Goal: Find specific page/section: Find specific page/section

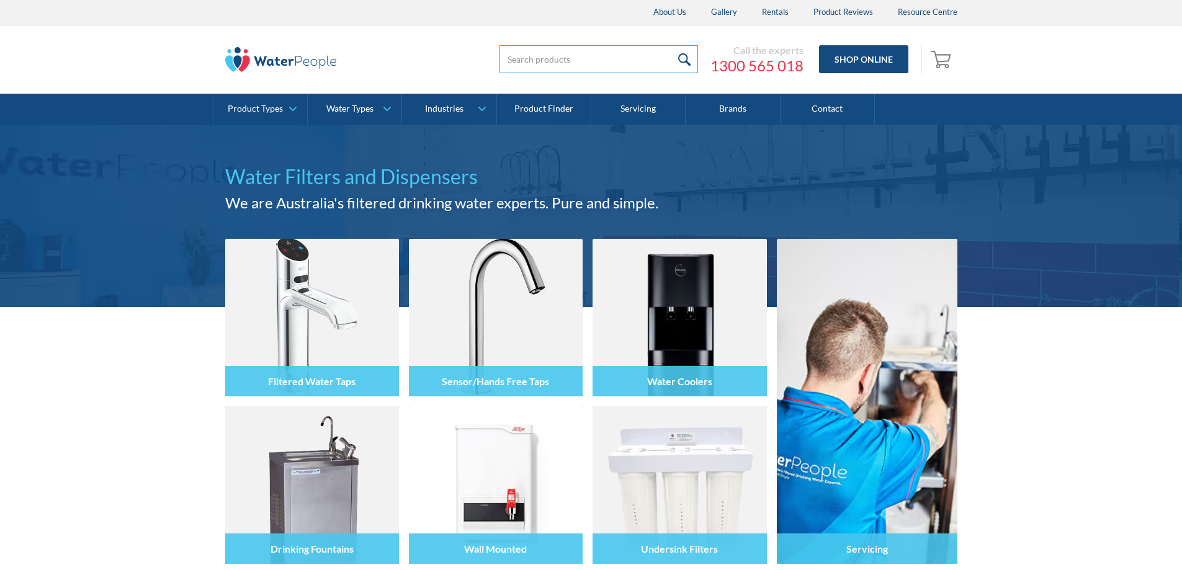
click at [576, 51] on input "search" at bounding box center [598, 59] width 198 height 28
type input "D25"
click at [522, 55] on input "search" at bounding box center [598, 59] width 198 height 28
type input "D25C"
drag, startPoint x: 0, startPoint y: 0, endPoint x: 555, endPoint y: 63, distance: 558.7
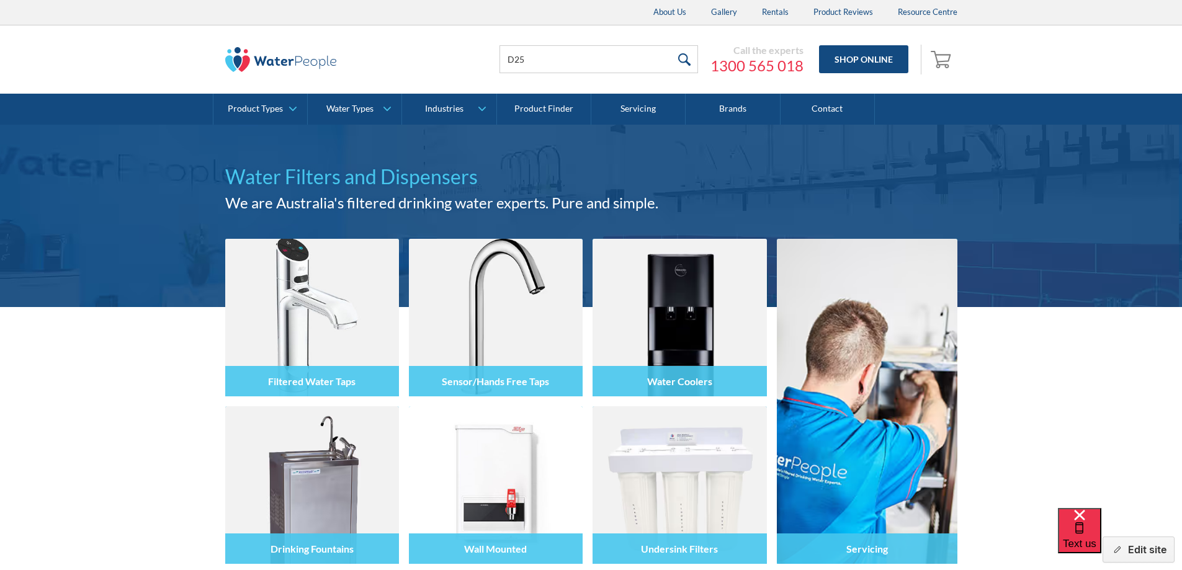
click at [555, 63] on input "D25" at bounding box center [598, 59] width 198 height 28
type input "D25C"
click at [671, 58] on input "submit" at bounding box center [684, 59] width 27 height 28
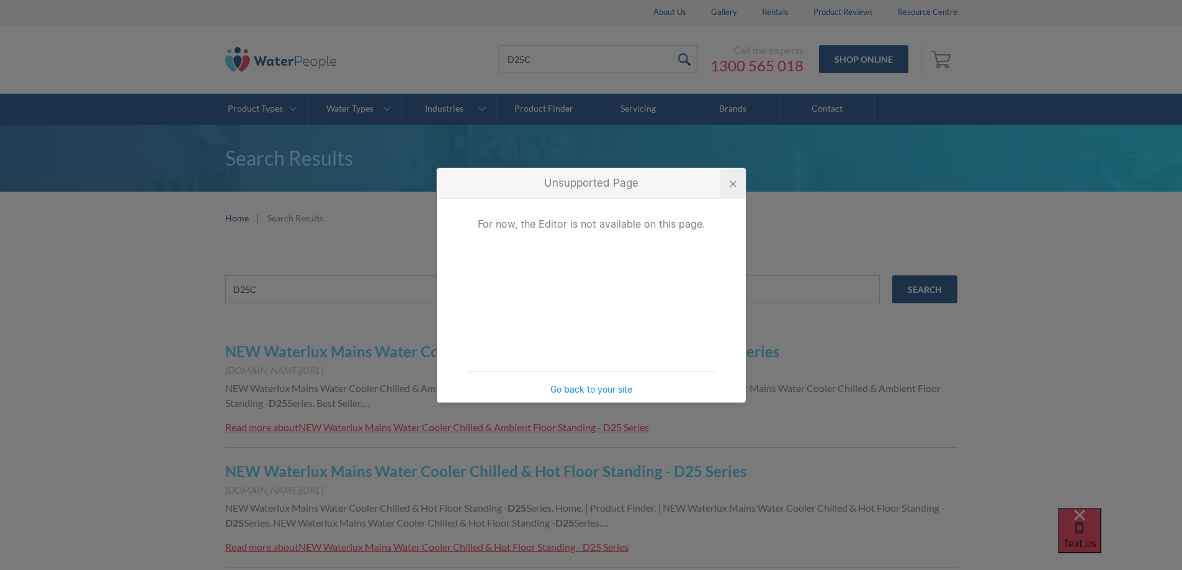
click at [731, 176] on div at bounding box center [732, 183] width 25 height 30
